Goal: Check status: Check status

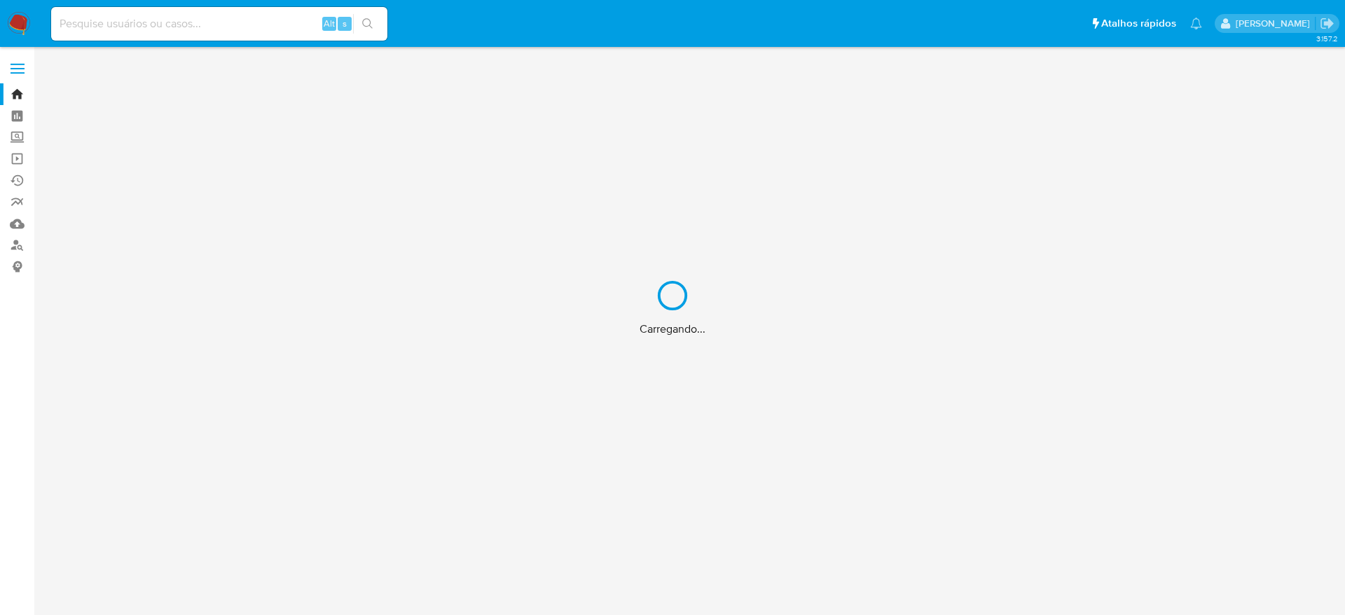
click at [162, 26] on div "Carregando..." at bounding box center [672, 307] width 1345 height 615
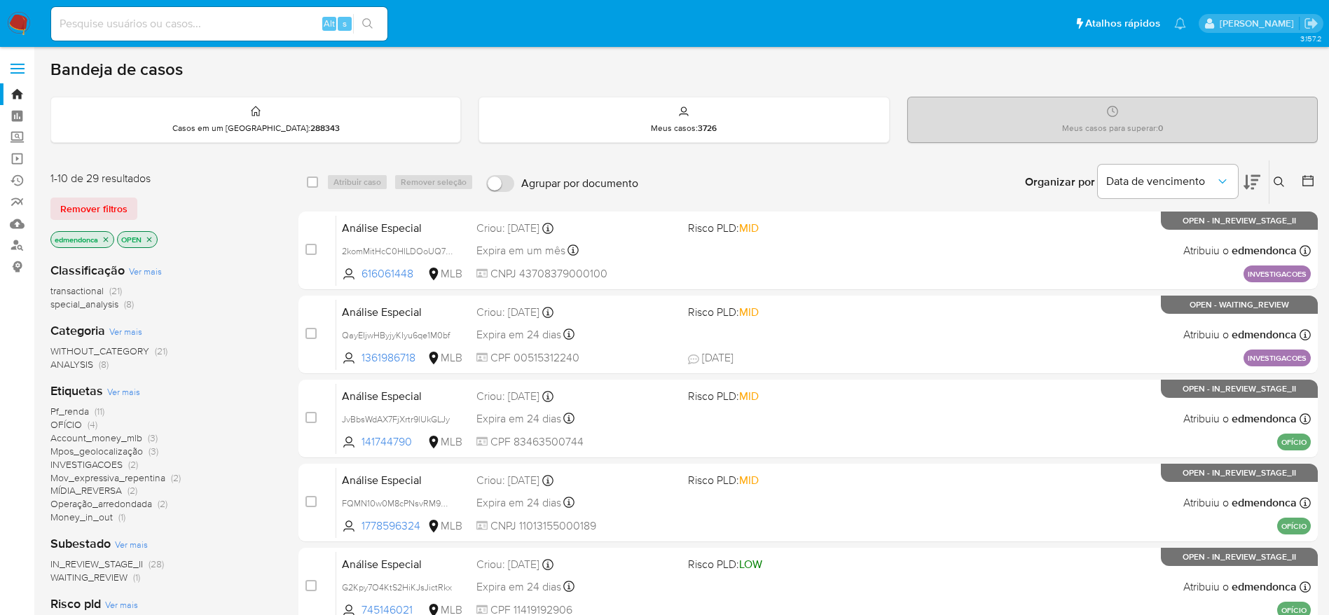
click at [167, 23] on input at bounding box center [219, 24] width 336 height 18
paste input "hC8eB0PeAJkeWzGkenC00Cgg"
type input "hC8eB0PeAJkeWzGkenC00Cgg"
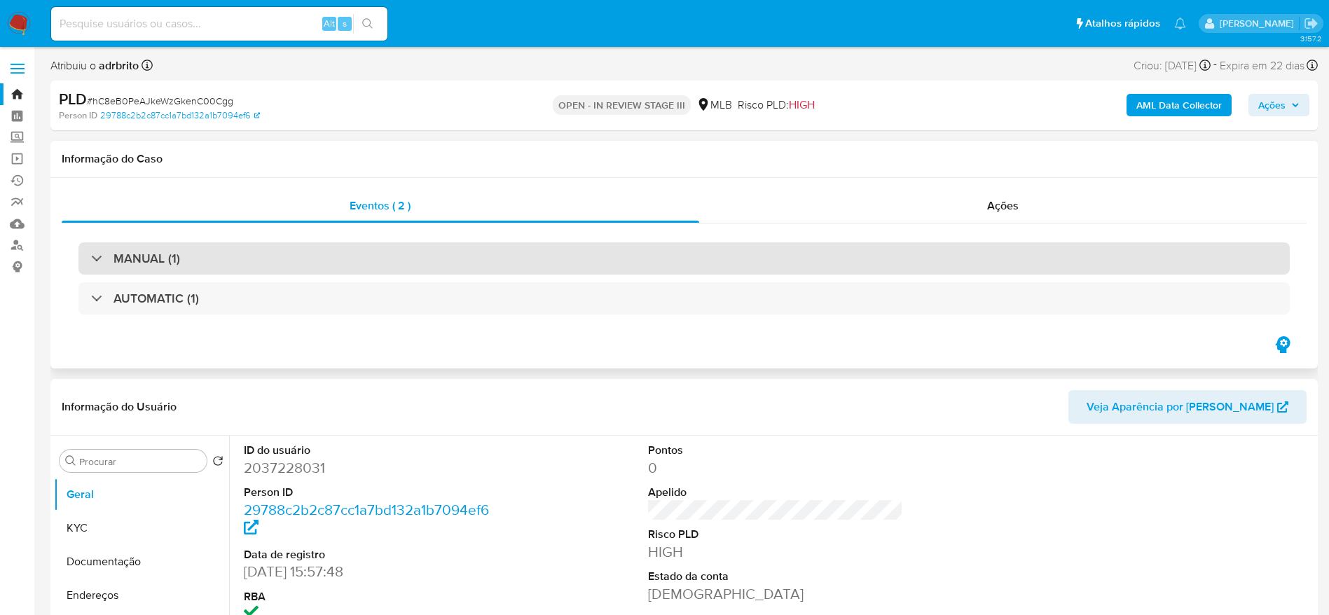
click at [417, 261] on div "MANUAL (1)" at bounding box center [683, 258] width 1211 height 32
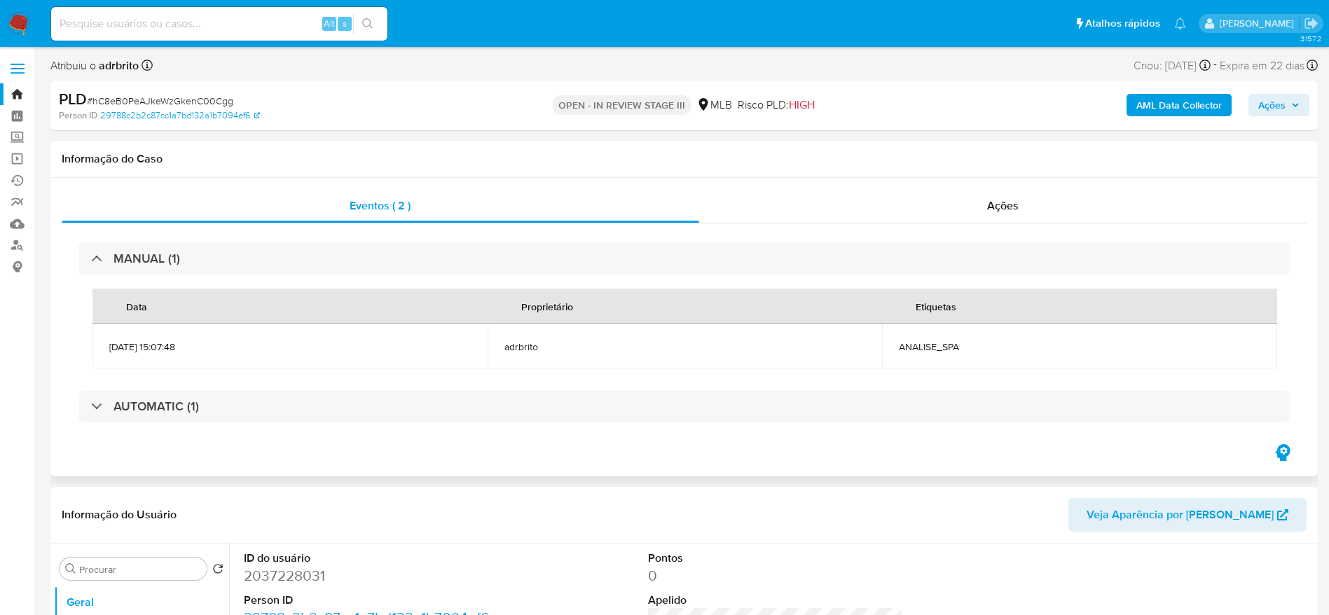
select select "10"
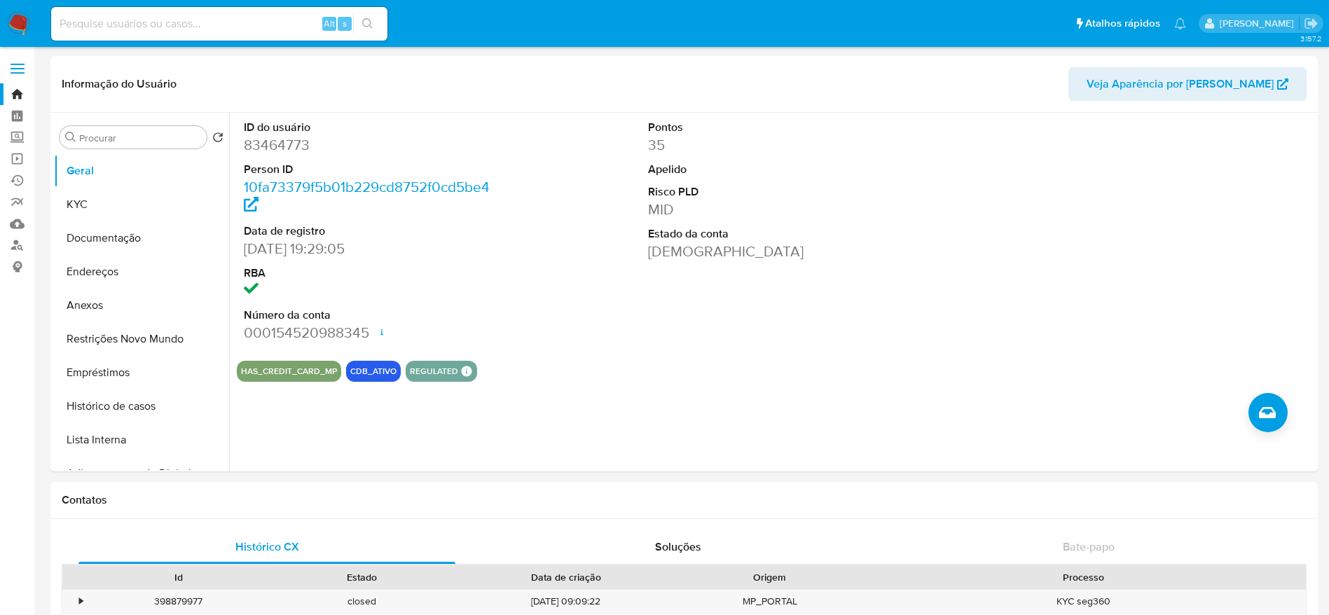
select select "10"
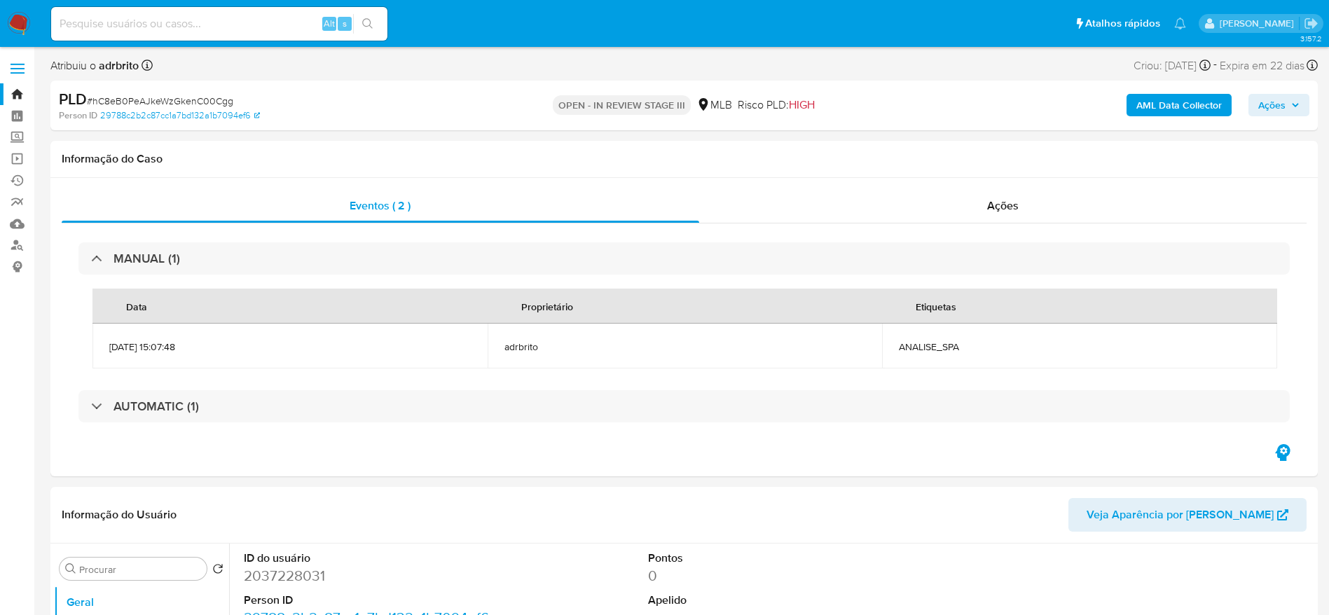
select select "10"
